Goal: Information Seeking & Learning: Learn about a topic

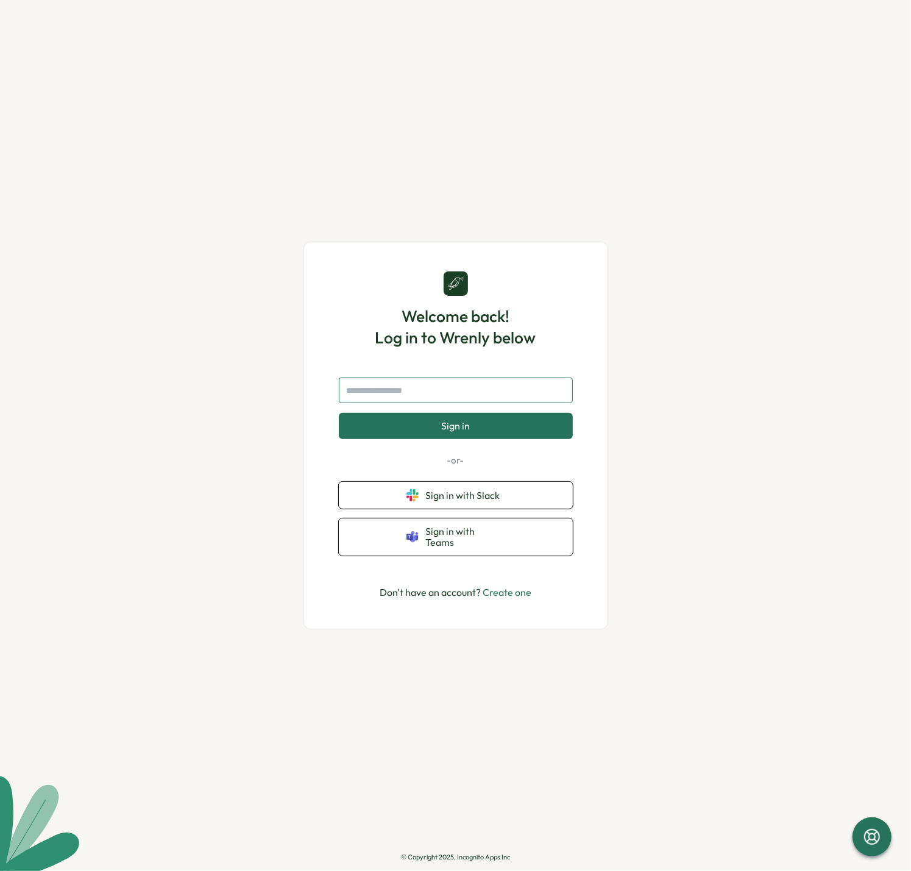
click at [429, 399] on input "text" at bounding box center [456, 390] width 234 height 26
click at [460, 501] on span "Sign in with Slack" at bounding box center [465, 495] width 79 height 11
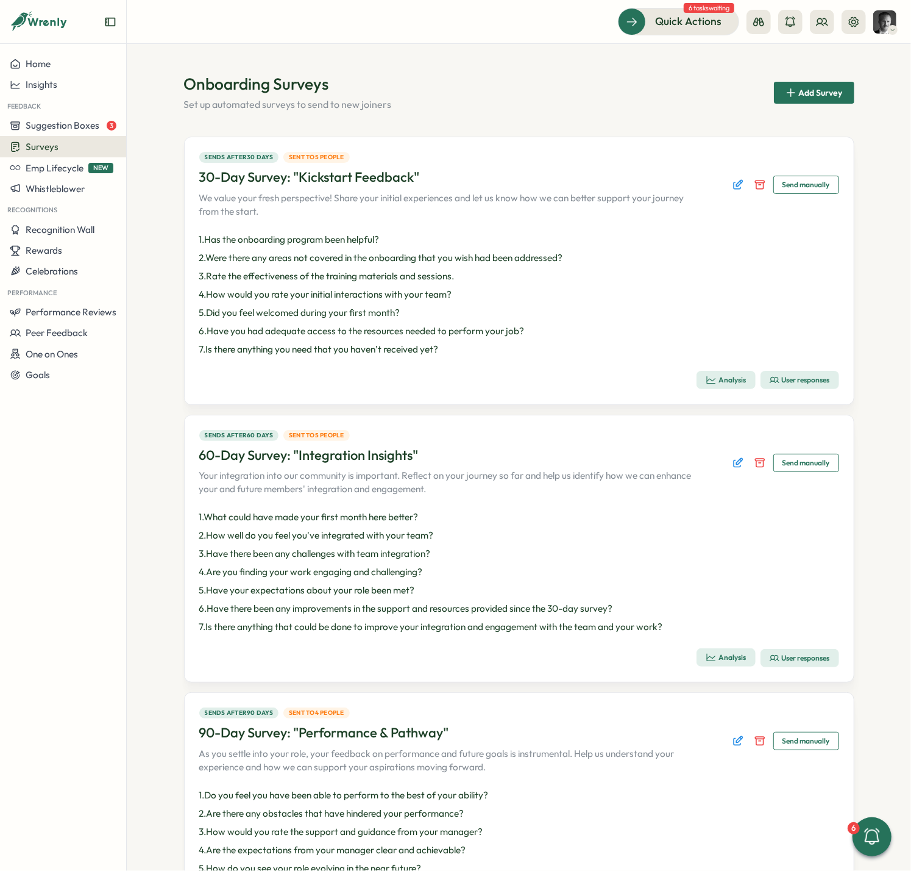
click at [54, 146] on span "Surveys" at bounding box center [42, 147] width 33 height 12
click at [170, 66] on section "Onboarding Surveys Set up automated surveys to send to new joiners Add Survey S…" at bounding box center [519, 457] width 785 height 827
click at [47, 87] on span "Insights" at bounding box center [42, 85] width 32 height 12
click at [143, 60] on div "Surveys" at bounding box center [172, 62] width 87 height 13
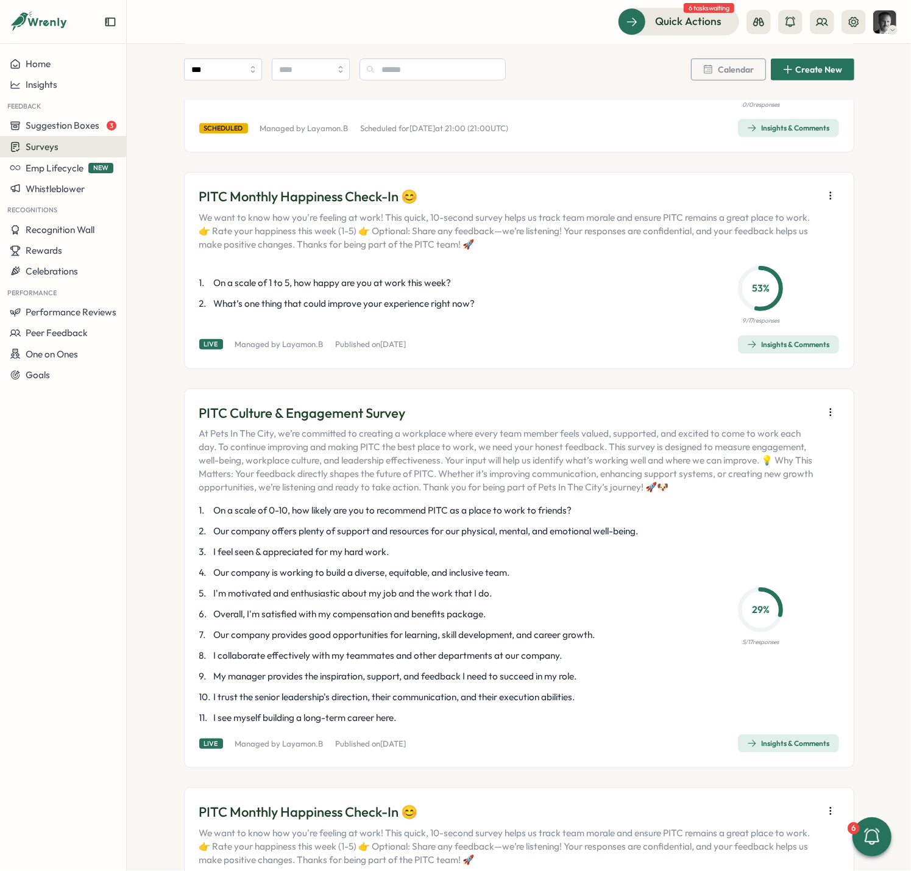
scroll to position [595, 0]
click at [769, 338] on div "Insights & Comments" at bounding box center [788, 343] width 83 height 10
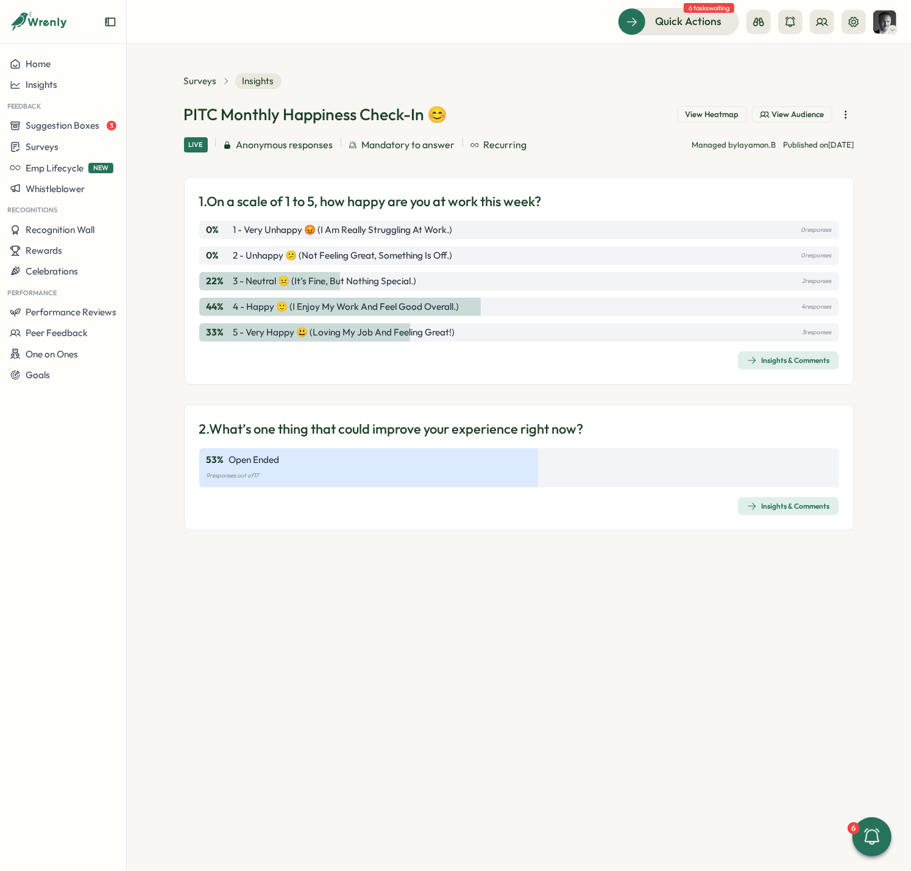
click at [783, 355] on div "Insights & Comments" at bounding box center [788, 360] width 83 height 10
click at [797, 505] on div "Insights & Comments" at bounding box center [788, 506] width 83 height 10
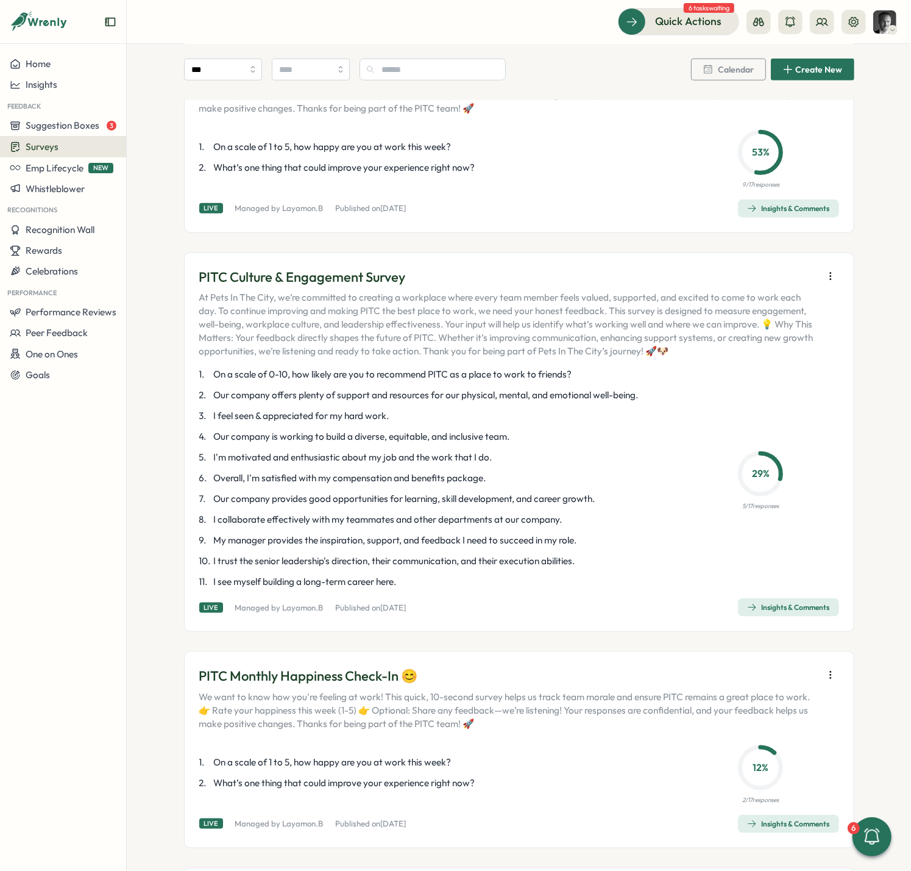
scroll to position [739, 0]
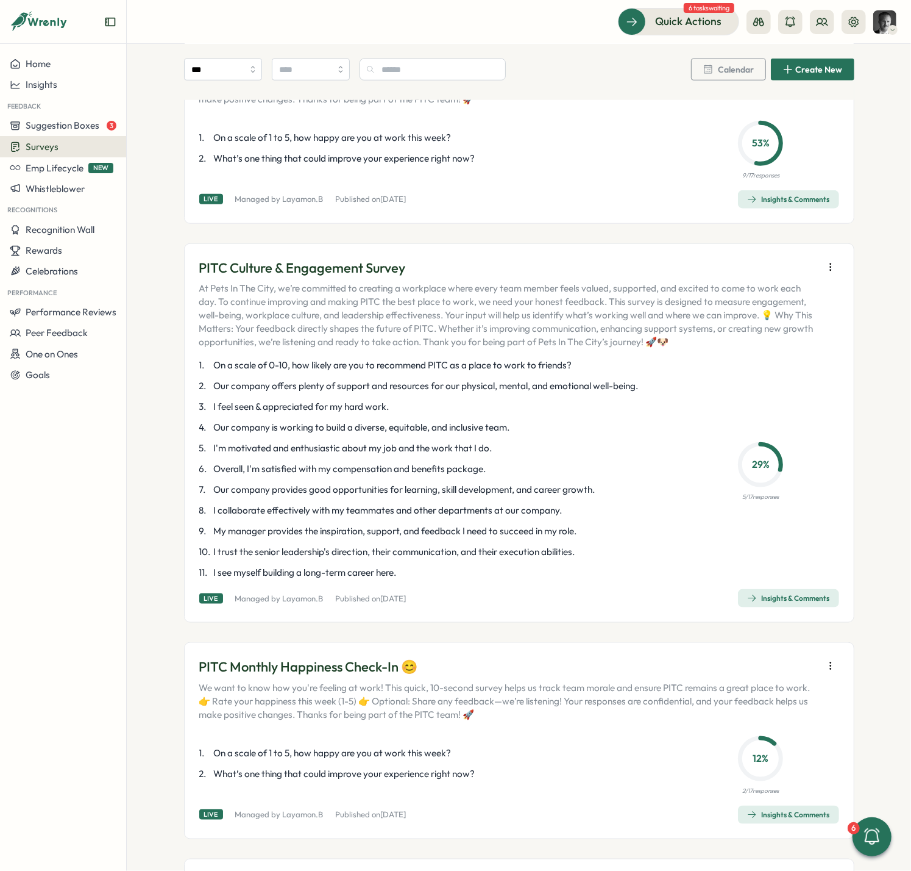
click at [778, 593] on div "Insights & Comments" at bounding box center [788, 598] width 83 height 10
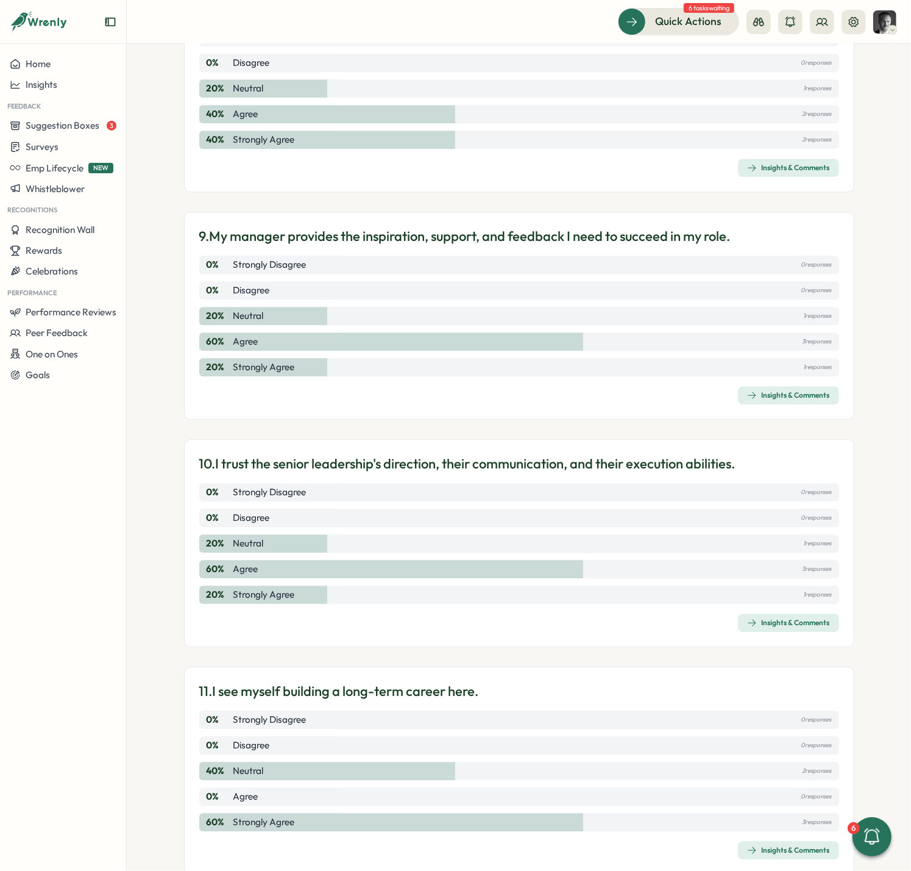
scroll to position [1936, 0]
click at [789, 842] on span "Insights & Comments" at bounding box center [788, 850] width 83 height 17
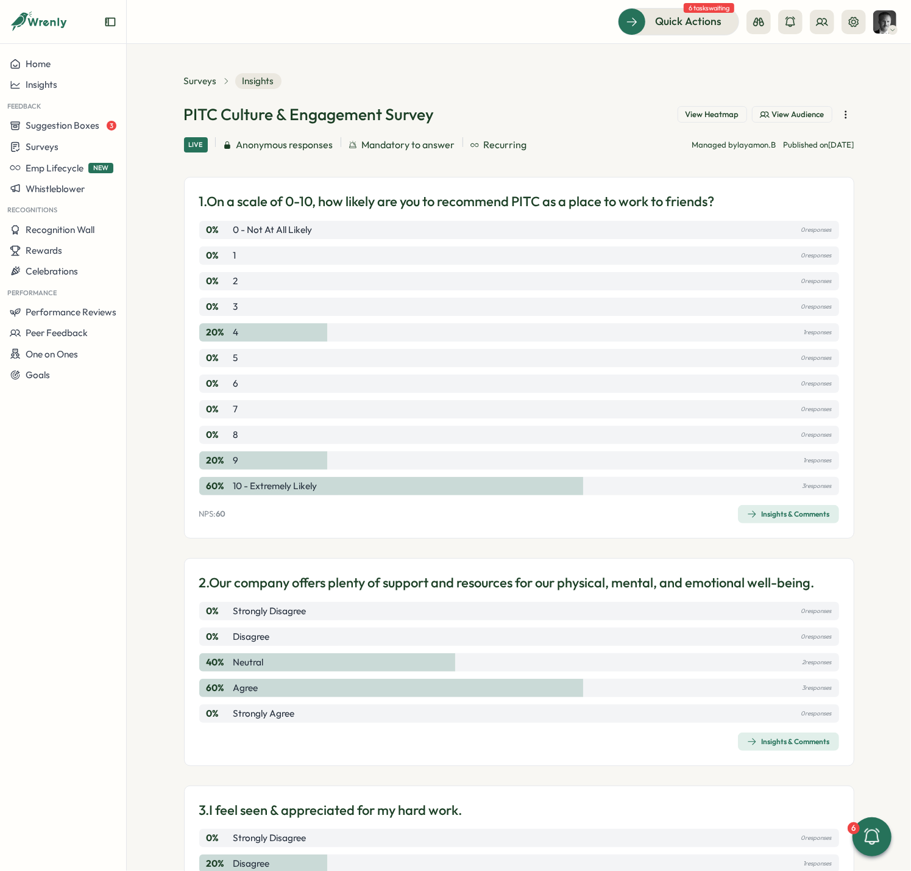
click at [800, 509] on div "Insights & Comments" at bounding box center [788, 514] width 83 height 10
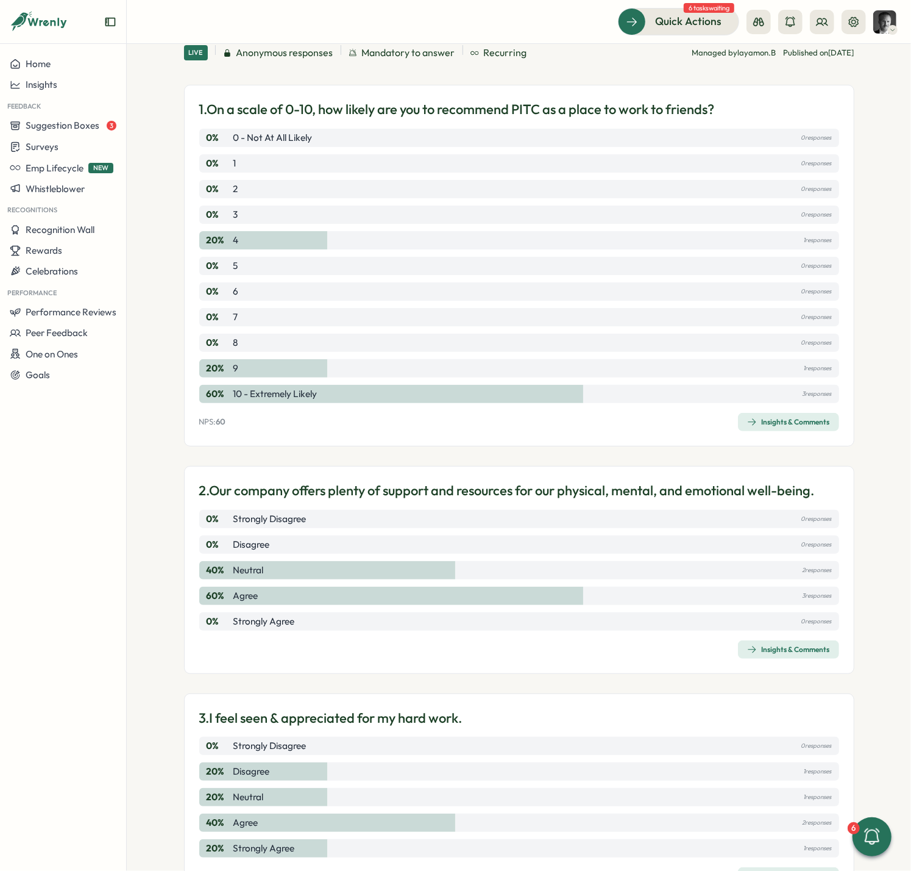
scroll to position [125, 0]
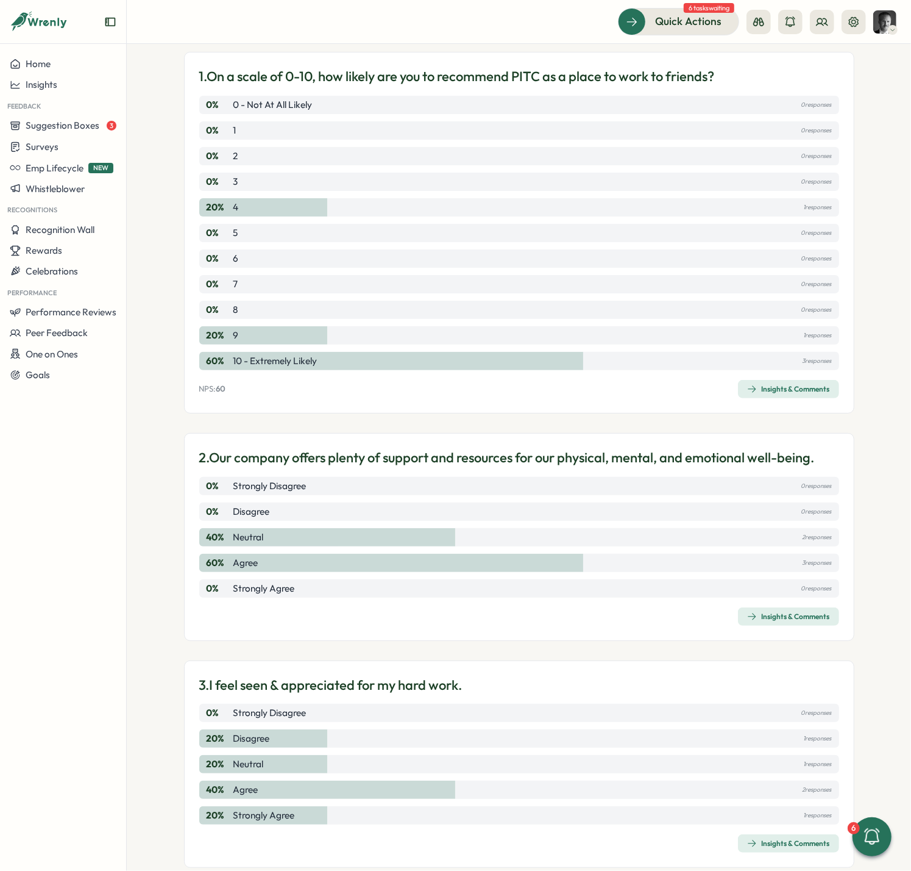
click at [779, 611] on div "Insights & Comments" at bounding box center [788, 616] width 83 height 10
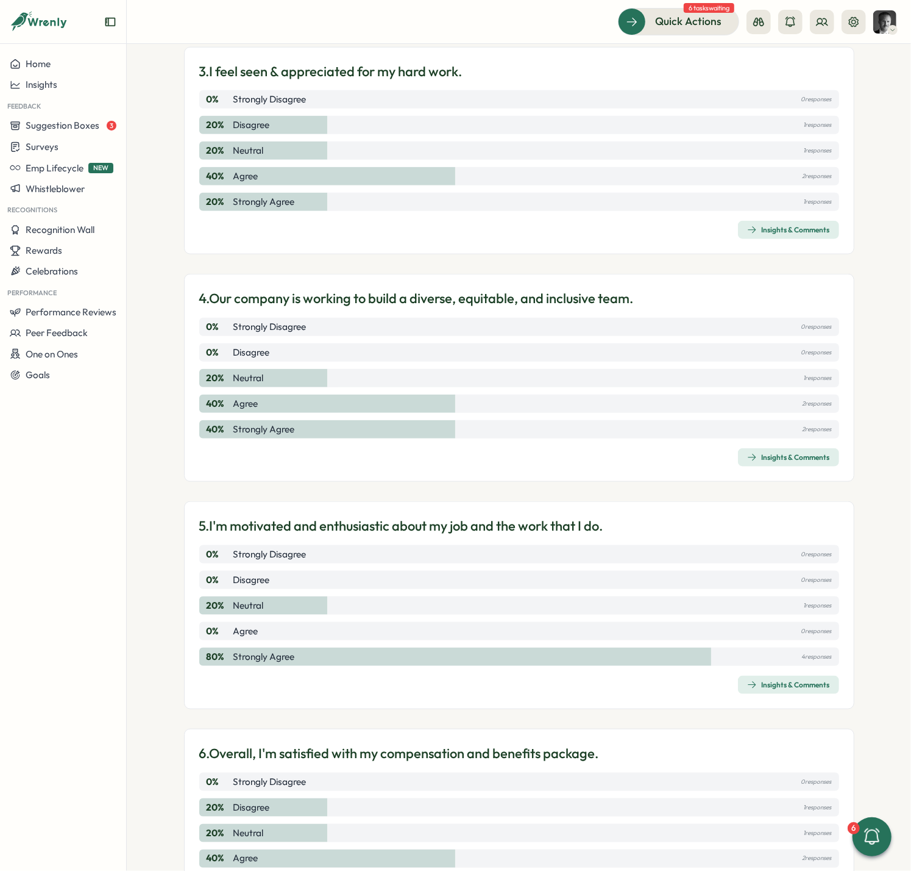
scroll to position [740, 0]
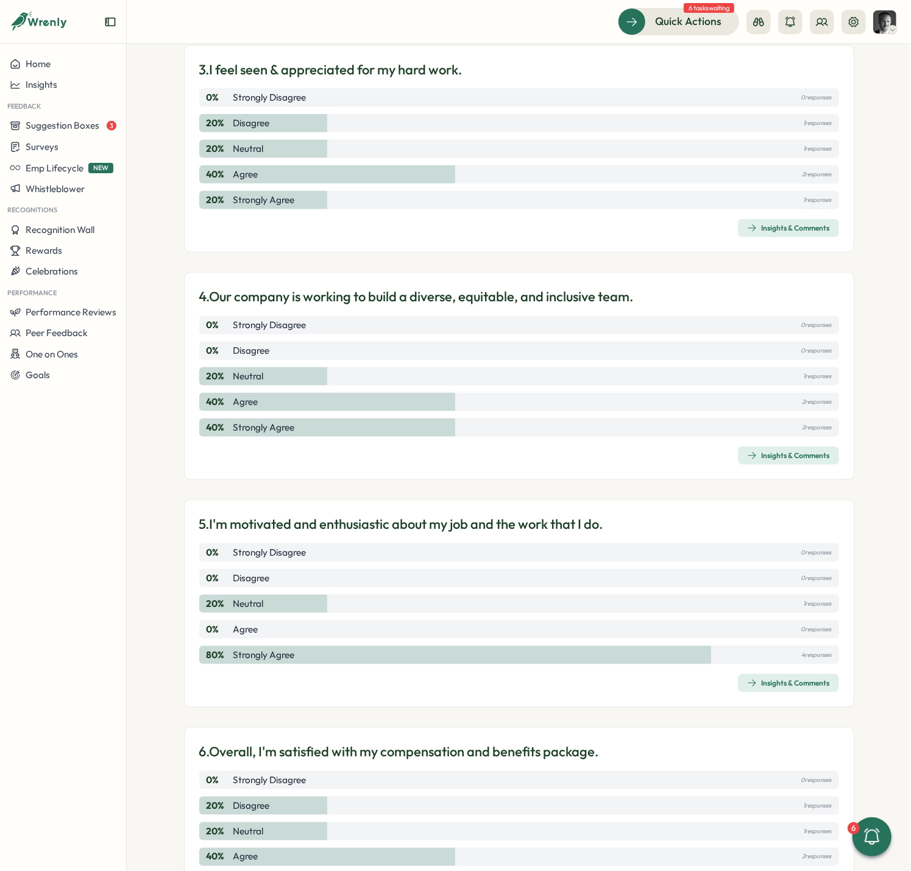
click at [777, 451] on div "Insights & Comments" at bounding box center [788, 456] width 83 height 10
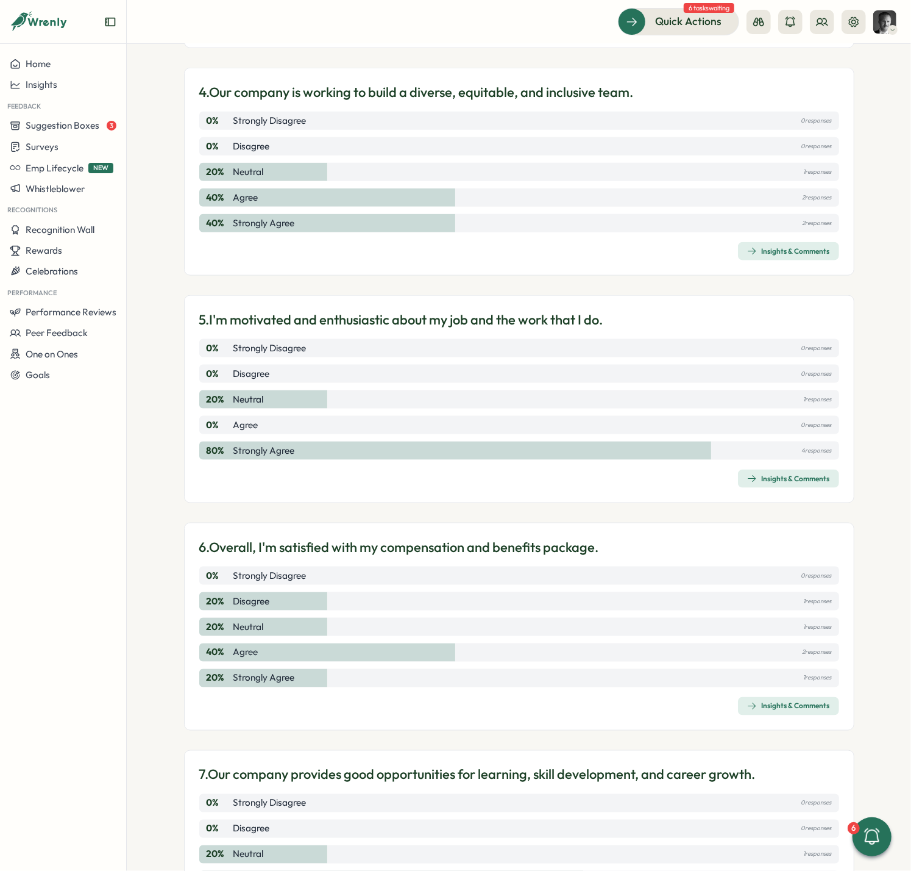
scroll to position [946, 0]
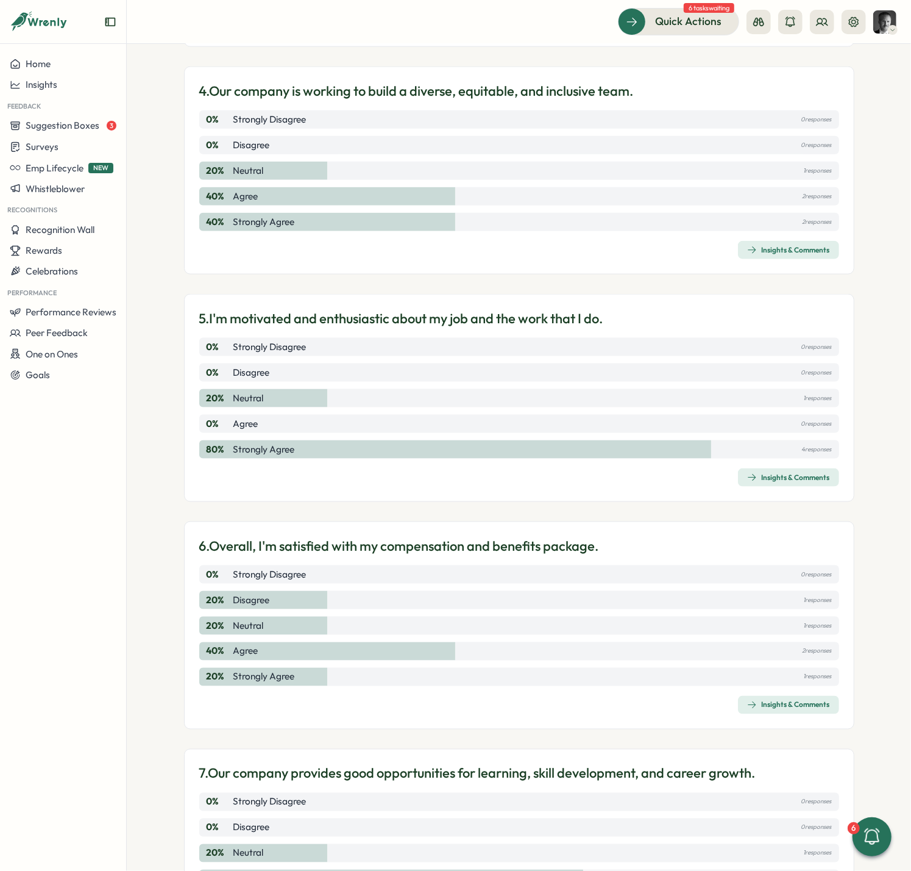
click at [780, 472] on div "Insights & Comments" at bounding box center [788, 477] width 83 height 10
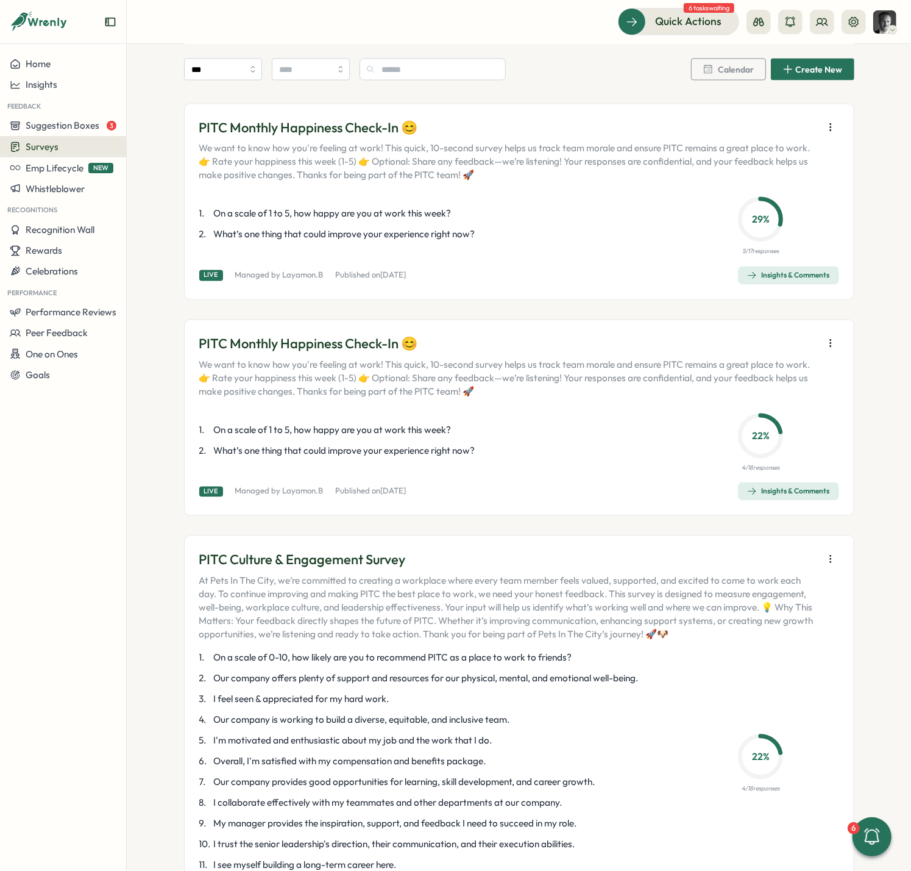
scroll to position [1488, 0]
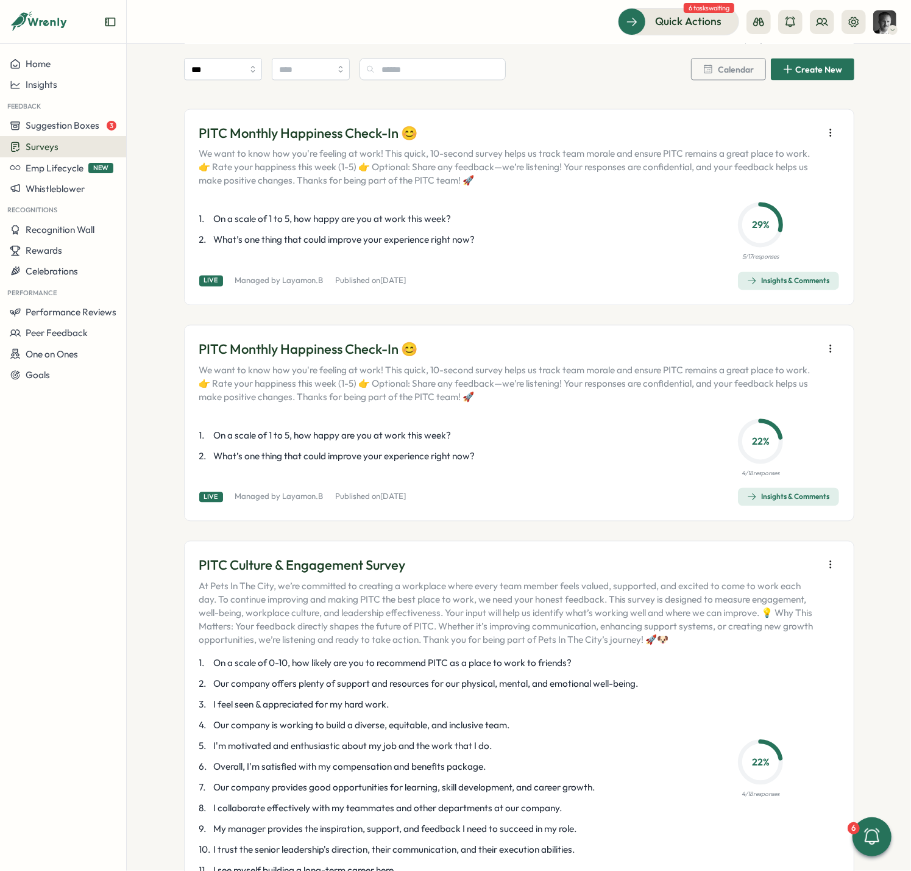
click at [795, 492] on div "Insights & Comments" at bounding box center [788, 497] width 83 height 10
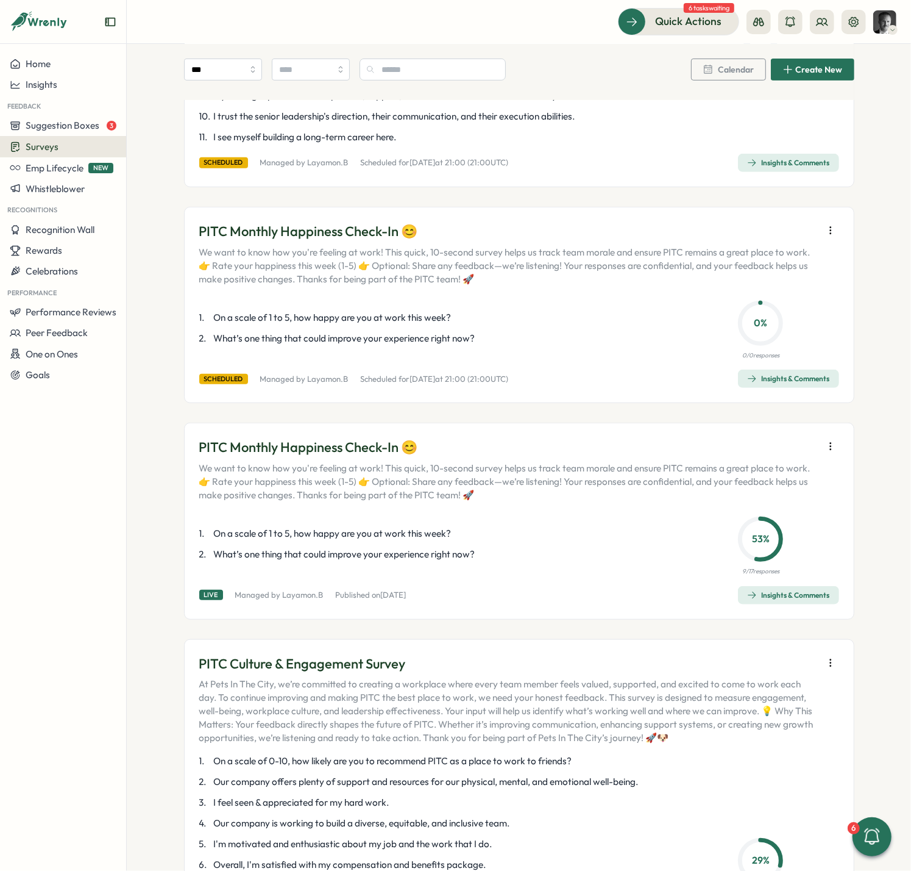
scroll to position [344, 0]
click at [792, 585] on button "Insights & Comments" at bounding box center [788, 594] width 101 height 18
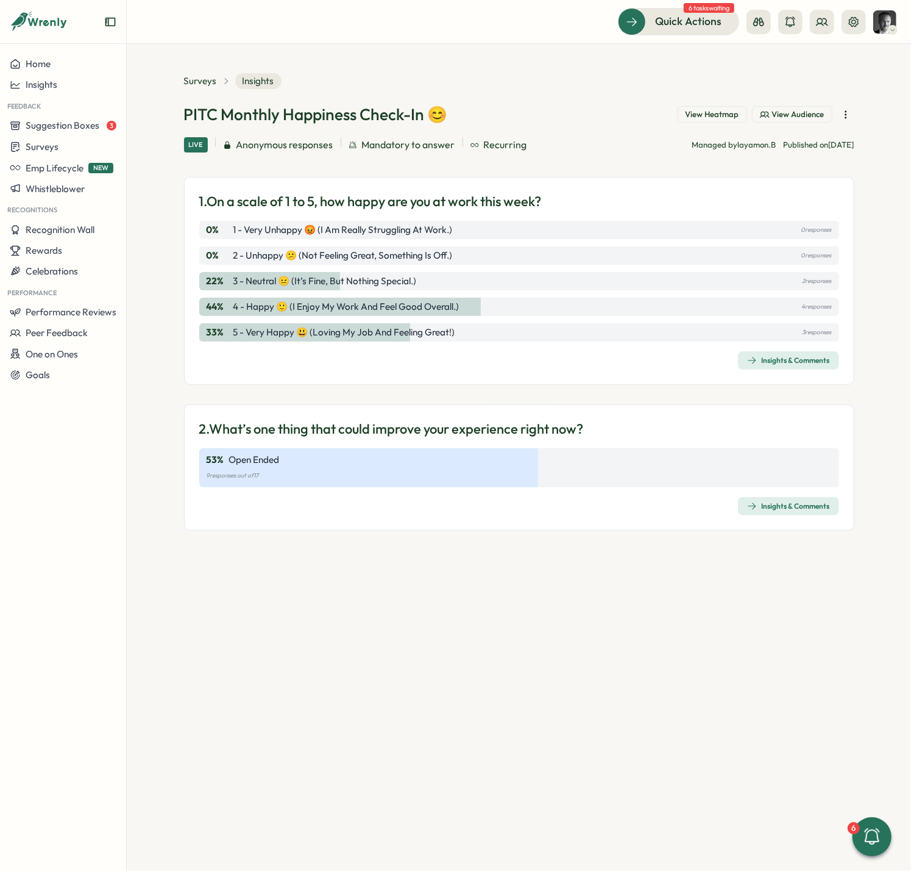
click at [778, 355] on div "Insights & Comments" at bounding box center [788, 360] width 83 height 10
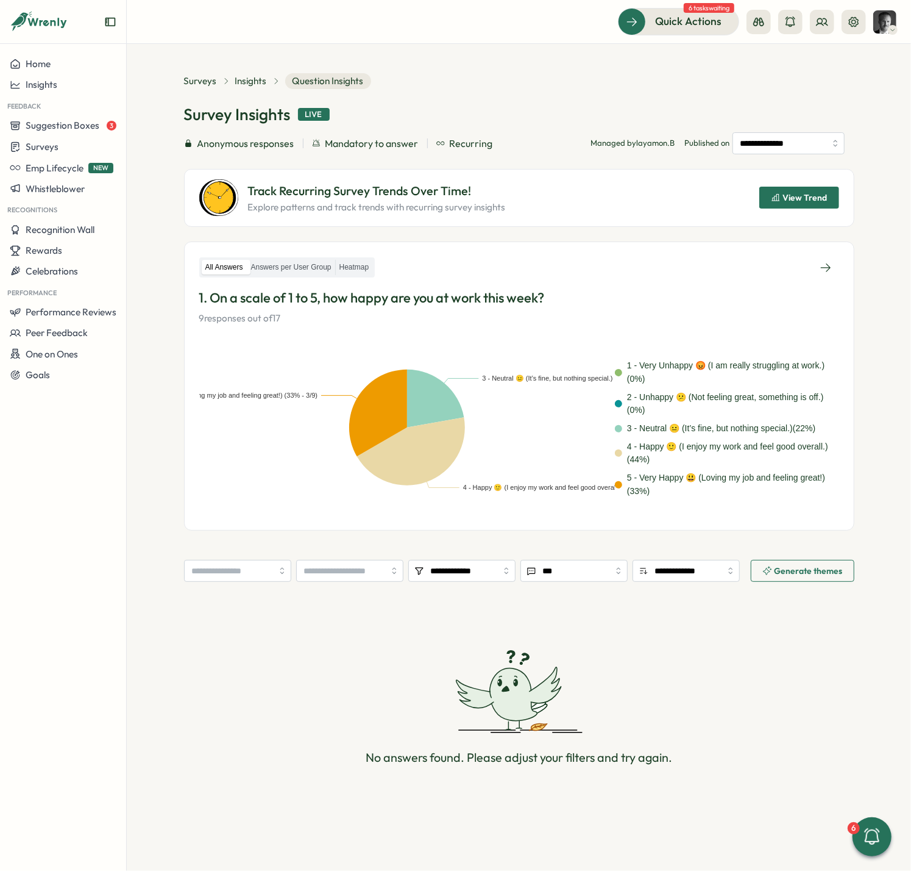
click at [794, 193] on span "View Trend" at bounding box center [805, 197] width 45 height 9
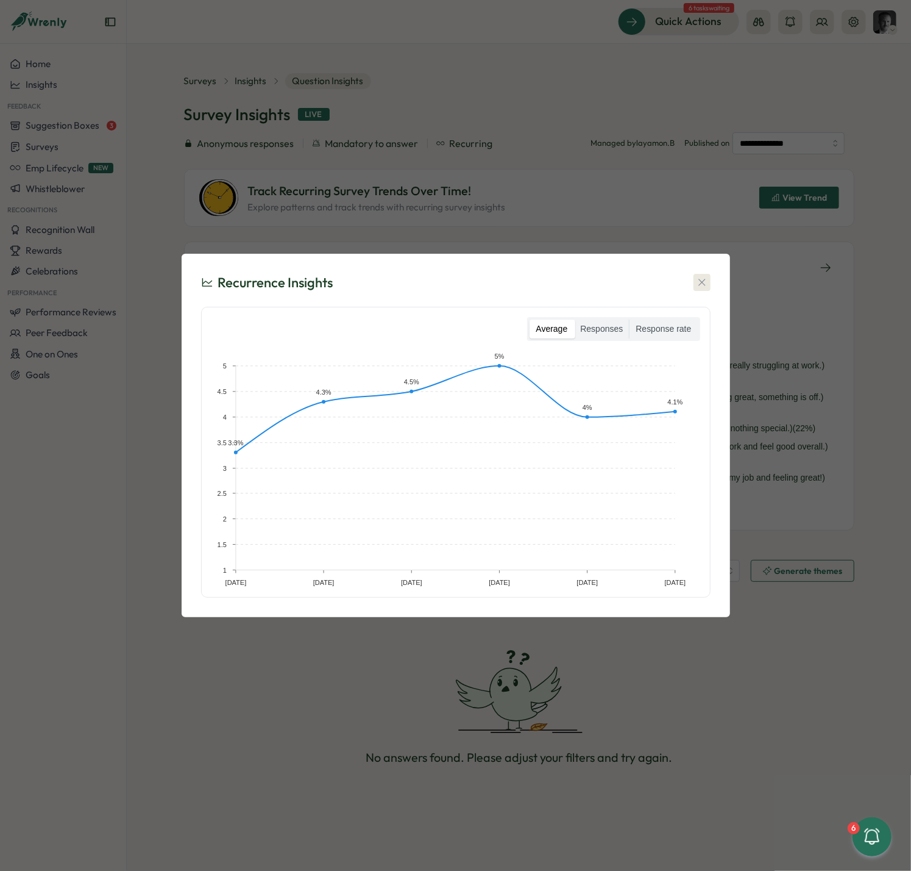
drag, startPoint x: 699, startPoint y: 282, endPoint x: 709, endPoint y: 280, distance: 9.9
click at [698, 282] on icon "button" at bounding box center [702, 282] width 12 height 12
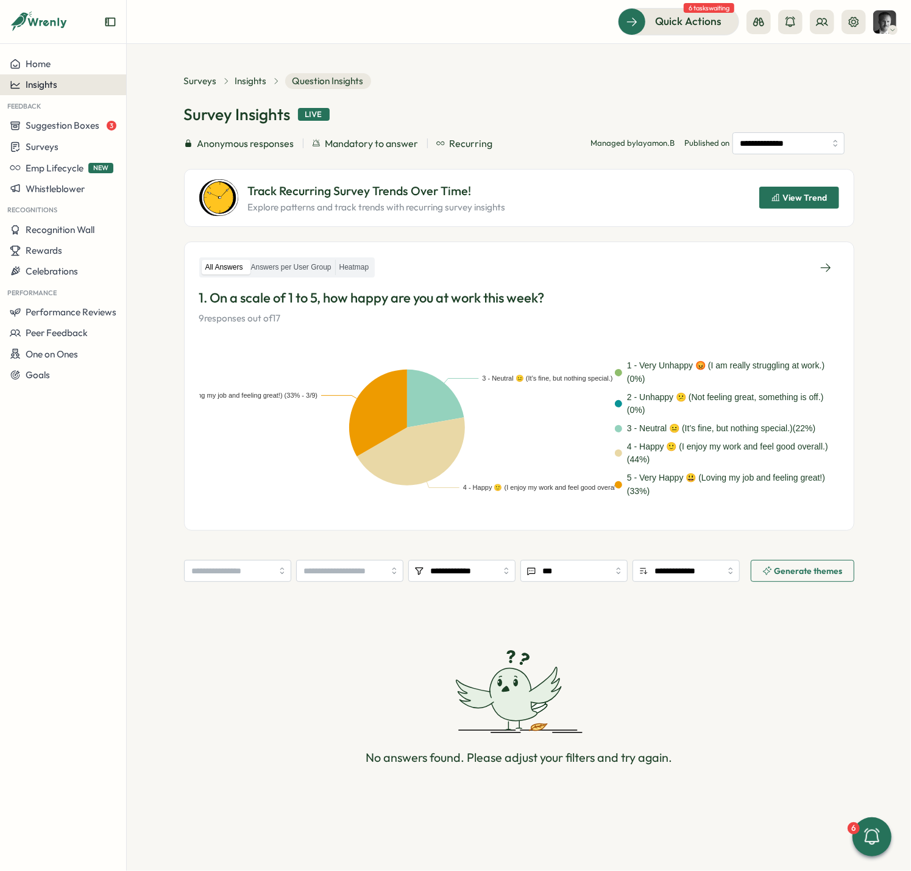
click at [42, 88] on span "Insights" at bounding box center [42, 85] width 32 height 12
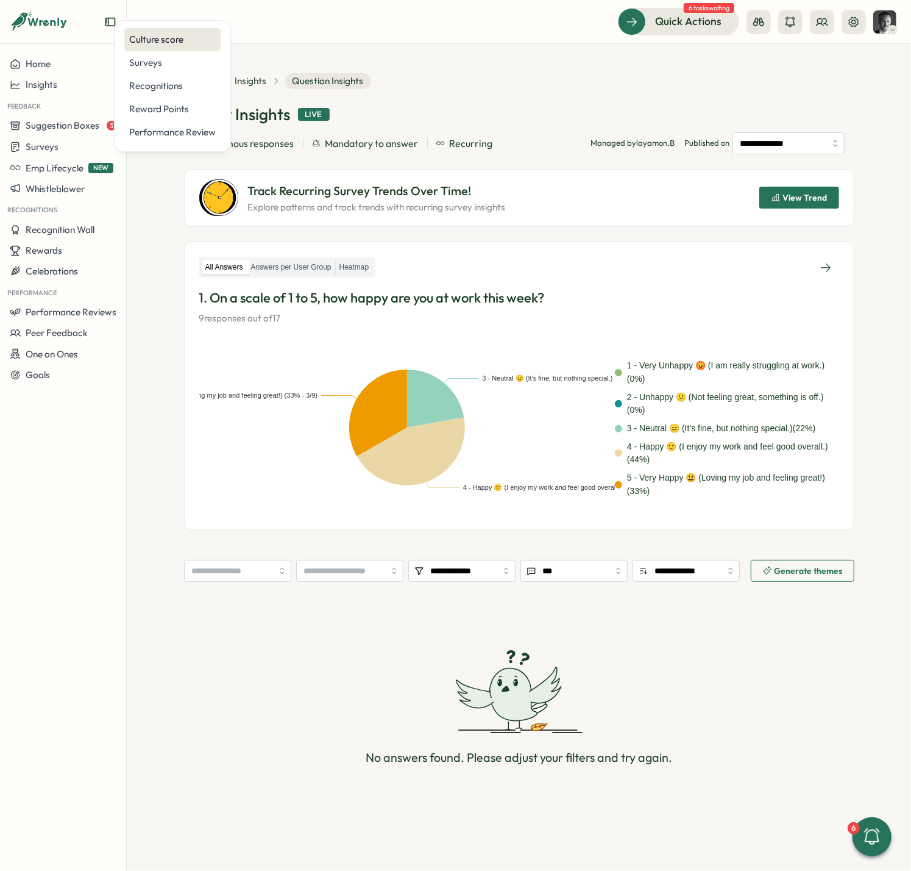
click at [151, 41] on div "Culture score" at bounding box center [172, 39] width 87 height 13
